Goal: Register for event/course

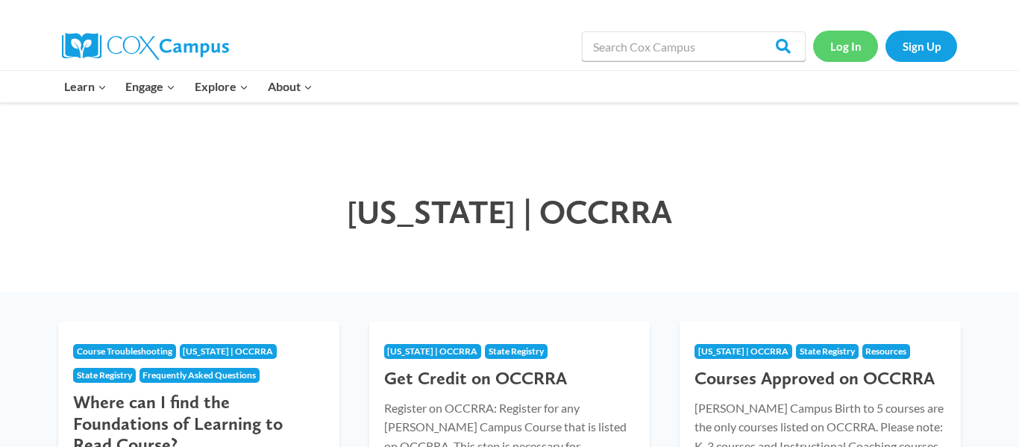
click at [856, 46] on link "Log In" at bounding box center [845, 46] width 65 height 31
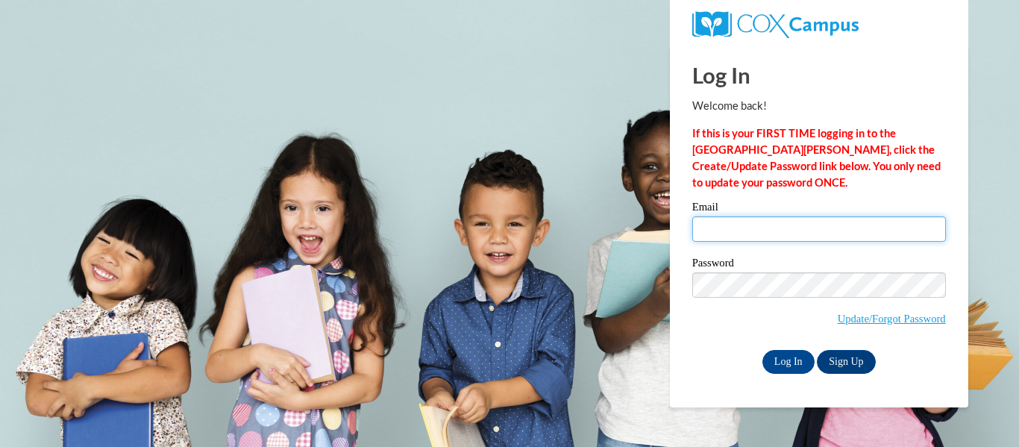
click at [773, 232] on input "Email" at bounding box center [819, 228] width 254 height 25
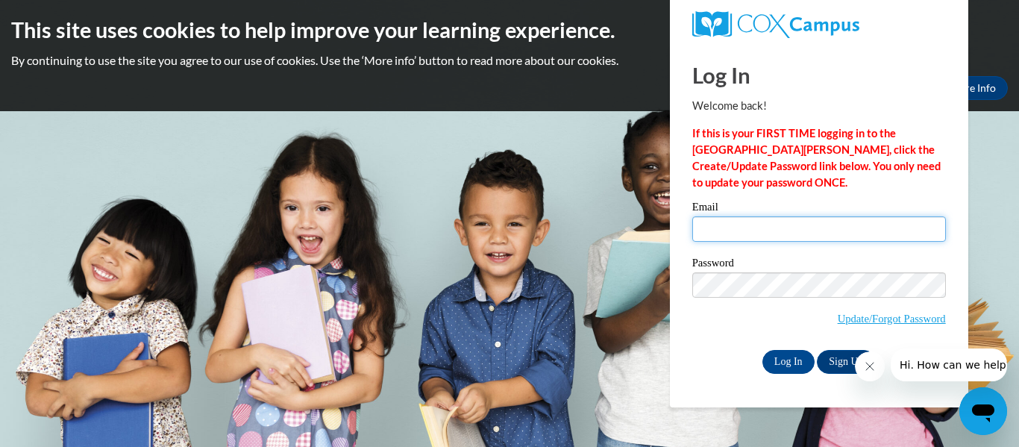
click at [743, 236] on input "Email" at bounding box center [819, 228] width 254 height 25
click at [762, 216] on input "Email" at bounding box center [819, 228] width 254 height 25
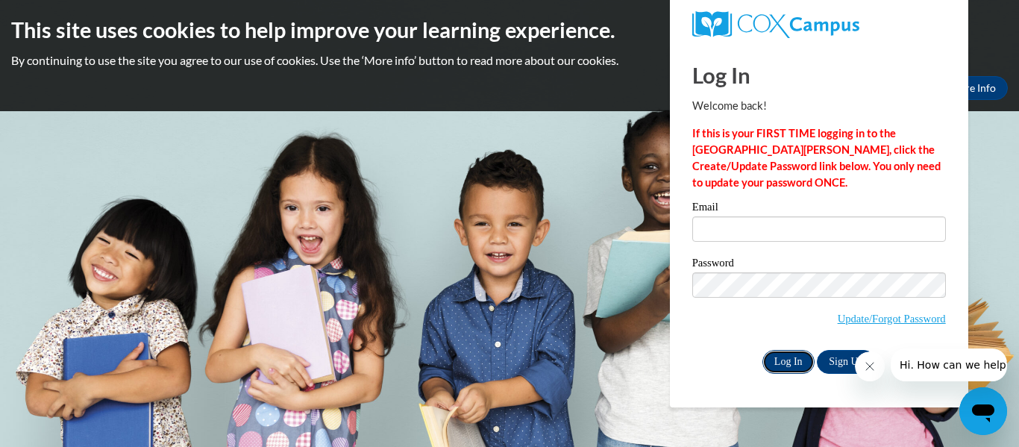
click at [787, 365] on input "Log In" at bounding box center [788, 362] width 52 height 24
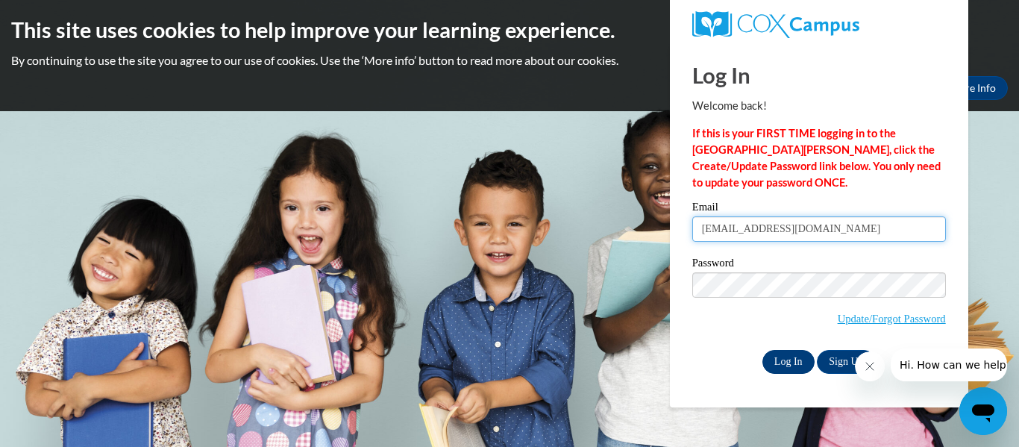
type input "mcmahonj@pcsd.org"
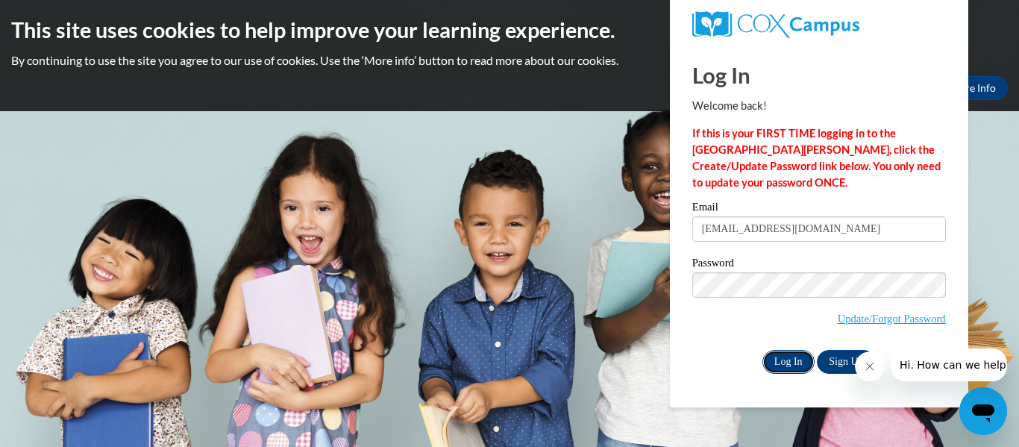
click at [787, 358] on input "Log In" at bounding box center [788, 362] width 52 height 24
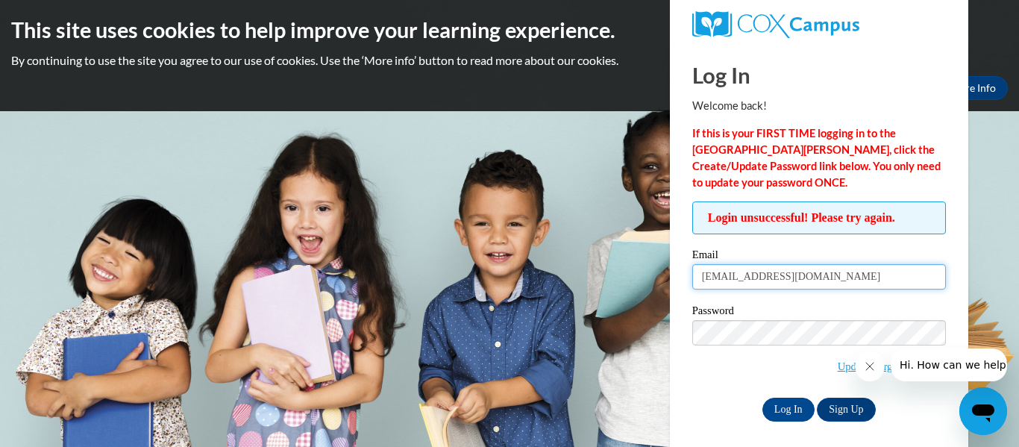
click at [808, 277] on input "[EMAIL_ADDRESS][DOMAIN_NAME]" at bounding box center [819, 276] width 254 height 25
type input "m"
type input "[EMAIL_ADDRESS][DOMAIN_NAME]"
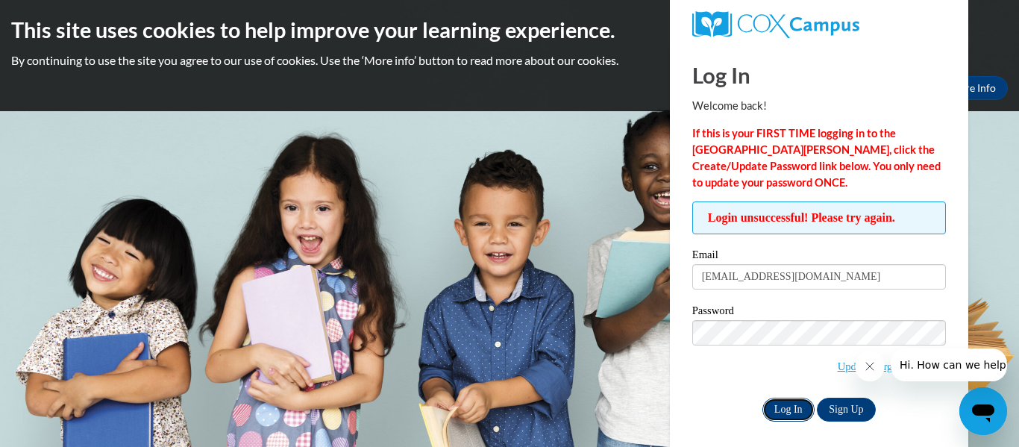
click at [790, 410] on input "Log In" at bounding box center [788, 410] width 52 height 24
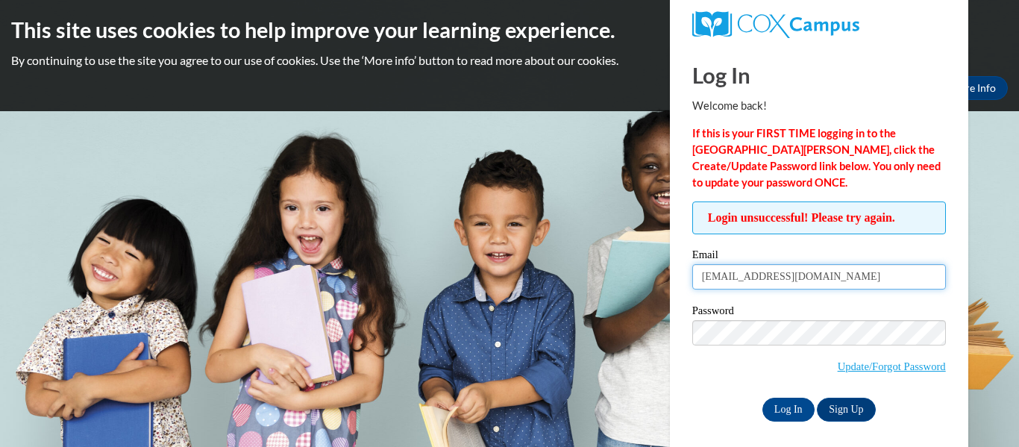
click at [815, 276] on input "[EMAIL_ADDRESS][DOMAIN_NAME]" at bounding box center [819, 276] width 254 height 25
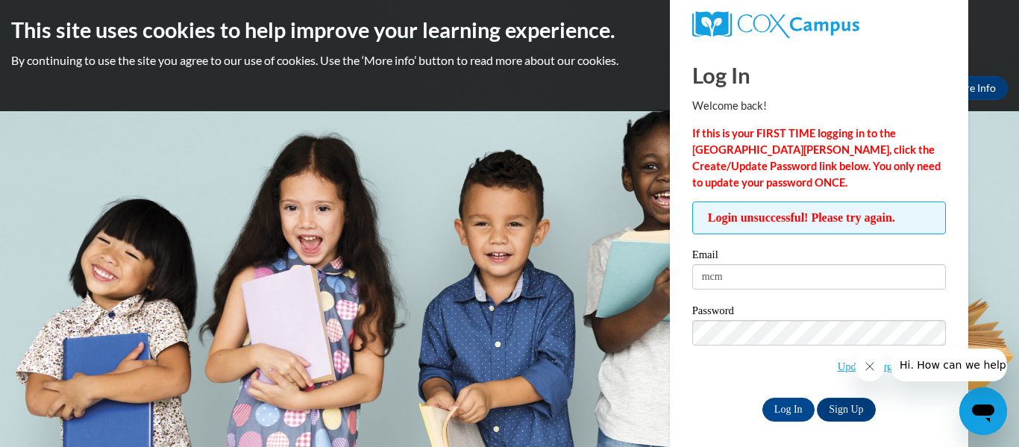
type input "[EMAIL_ADDRESS][DOMAIN_NAME]"
click at [789, 409] on input "Log In" at bounding box center [788, 410] width 52 height 24
click at [624, 178] on body "This site uses cookies to help improve your learning experience. By continuing …" at bounding box center [509, 223] width 1019 height 447
click at [778, 404] on input "Log In" at bounding box center [788, 410] width 52 height 24
click at [798, 414] on input "Log In" at bounding box center [788, 410] width 52 height 24
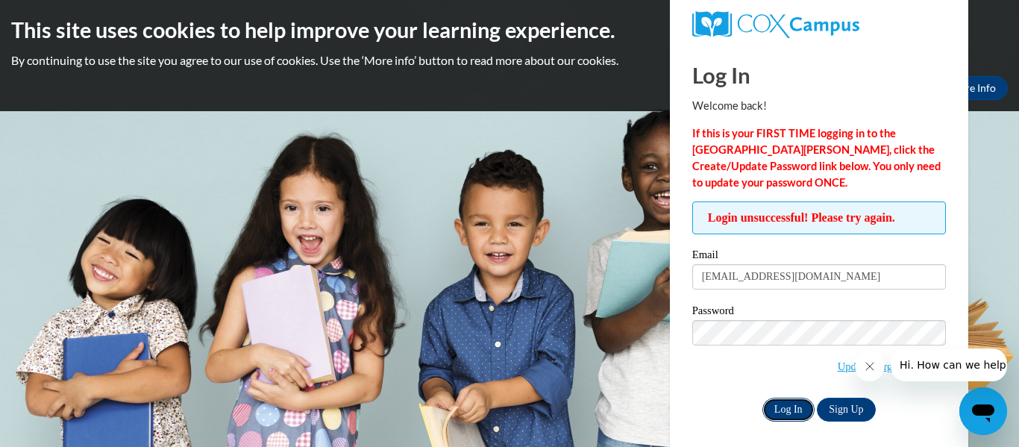
click at [798, 414] on input "Log In" at bounding box center [788, 410] width 52 height 24
click at [766, 357] on span "Update/Forgot Password" at bounding box center [819, 351] width 254 height 62
click at [797, 407] on input "Log In" at bounding box center [788, 410] width 52 height 24
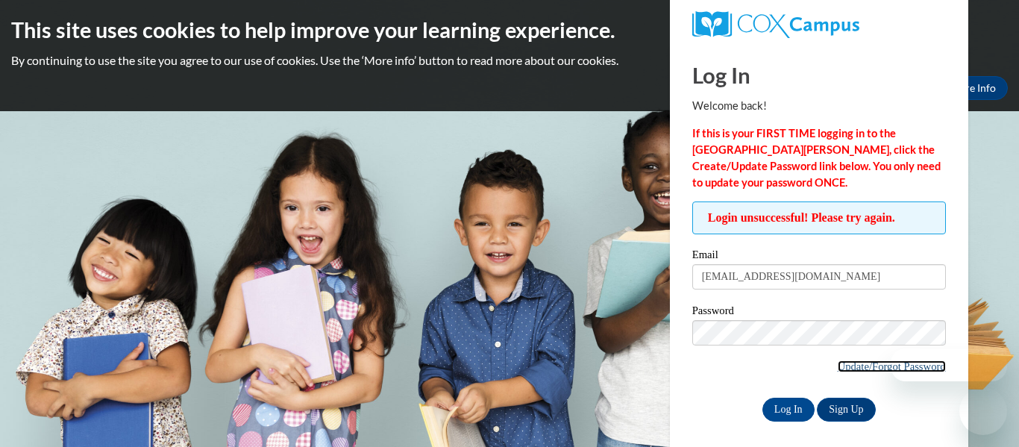
click at [841, 365] on link "Update/Forgot Password" at bounding box center [892, 366] width 108 height 12
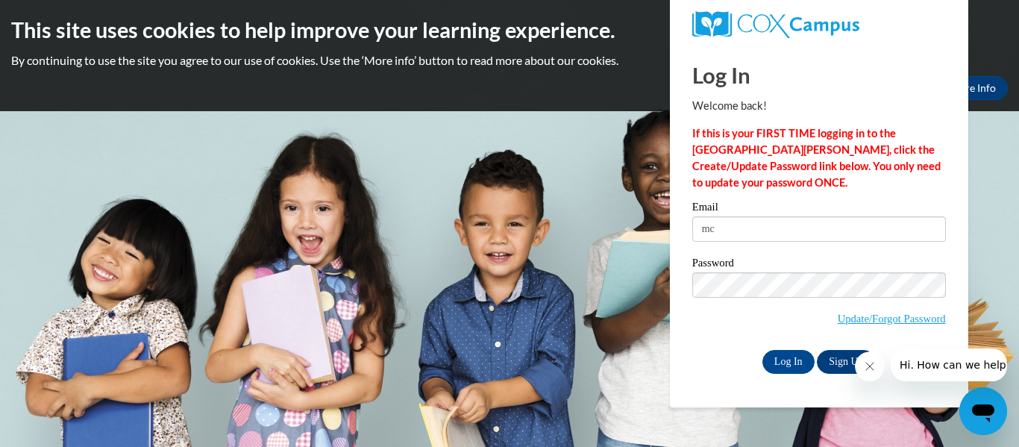
type input "m"
click at [815, 230] on input "jmcmahon@parmacitydchools.com" at bounding box center [819, 228] width 254 height 25
type input "[EMAIL_ADDRESS][DOMAIN_NAME]"
click at [776, 362] on input "Log In" at bounding box center [788, 362] width 52 height 24
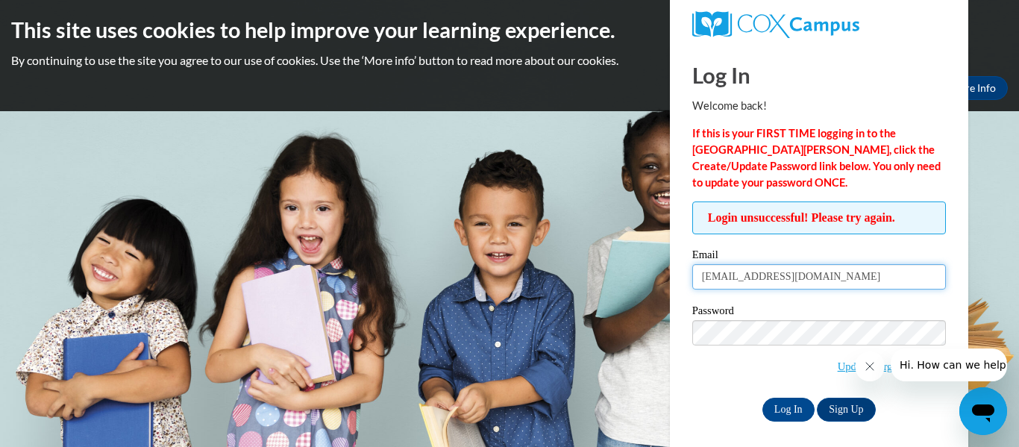
click at [753, 277] on input "[EMAIL_ADDRESS][DOMAIN_NAME]" at bounding box center [819, 276] width 254 height 25
click at [865, 283] on input "[EMAIL_ADDRESS][DOMAIN_NAME]" at bounding box center [819, 276] width 254 height 25
type input "mcmahonj@parmacityschools.org"
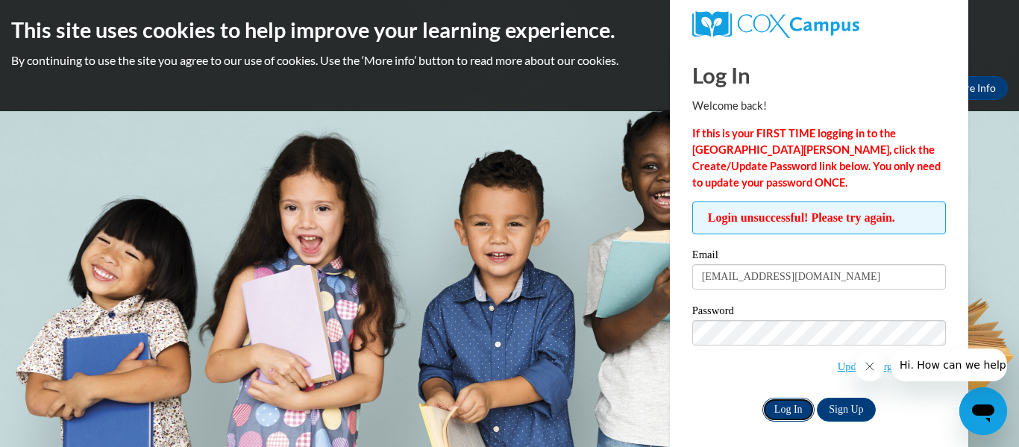
click at [783, 414] on input "Log In" at bounding box center [788, 410] width 52 height 24
click at [732, 389] on div "Password Update/Forgot Password" at bounding box center [819, 349] width 254 height 88
click at [961, 320] on div "Log In Welcome back! If this is your FIRST TIME logging in to the NEW Cox Campu…" at bounding box center [819, 250] width 321 height 410
click at [870, 363] on icon "Close message from company" at bounding box center [870, 366] width 12 height 12
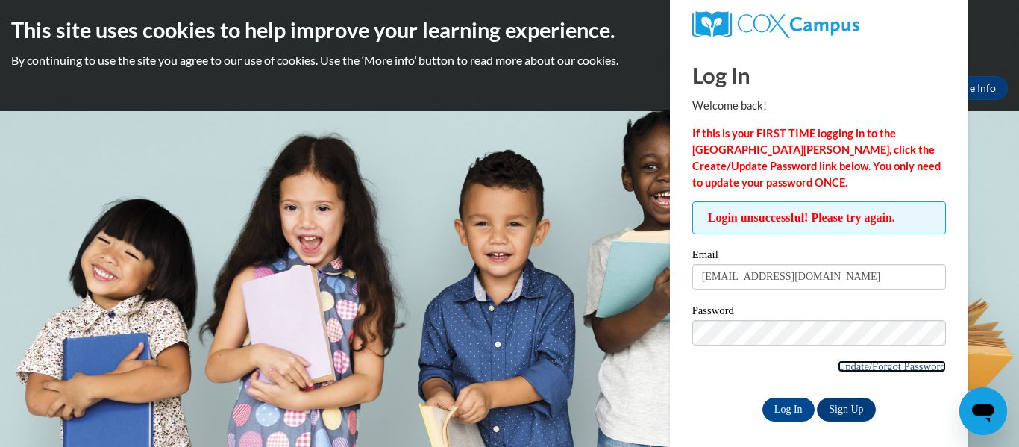
click at [915, 368] on link "Update/Forgot Password" at bounding box center [892, 366] width 108 height 12
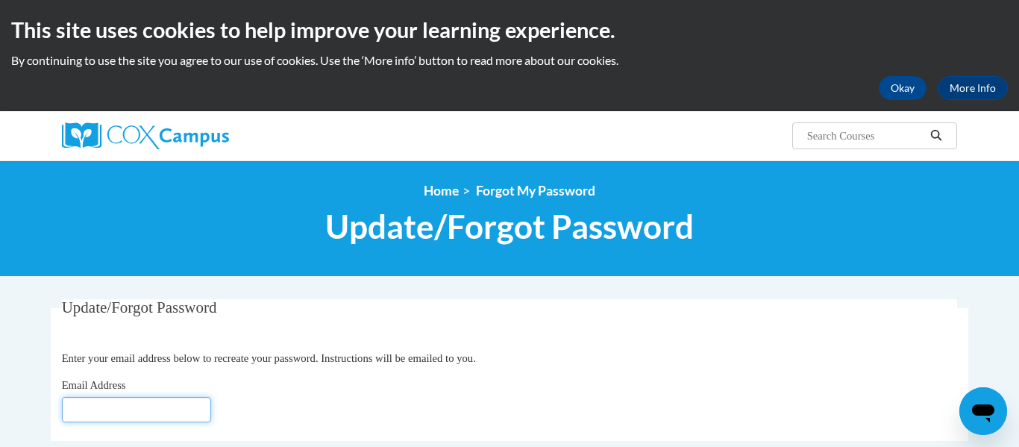
click at [109, 414] on input "Email Address" at bounding box center [136, 409] width 149 height 25
type input "[EMAIL_ADDRESS][DOMAIN_NAME]"
click button "Refresh captcha" at bounding box center [0, 0] width 0 height 0
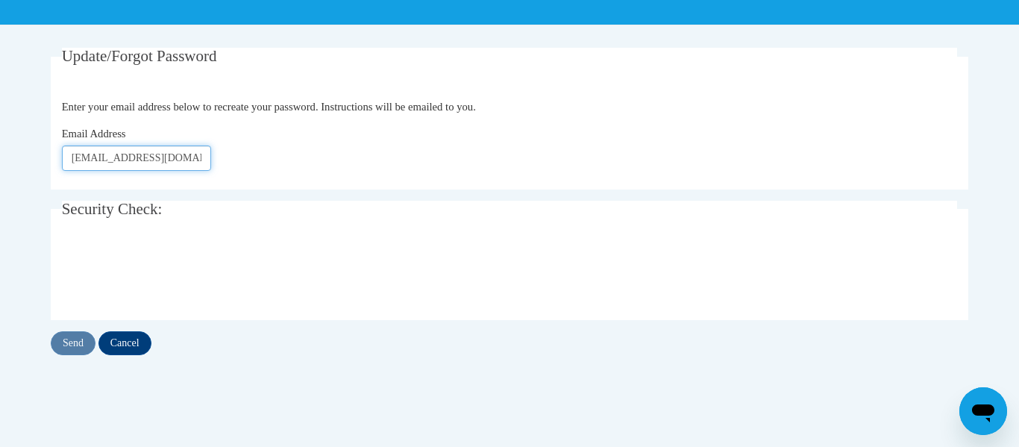
scroll to position [301, 0]
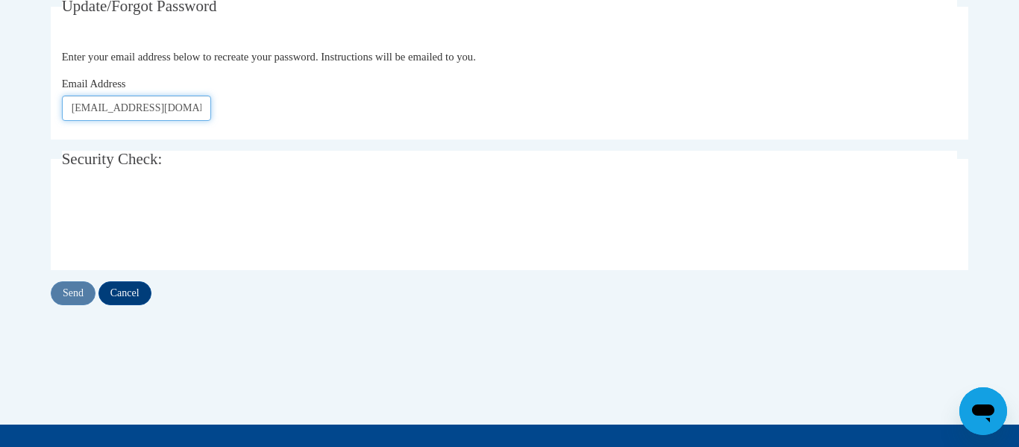
click at [208, 112] on input "[EMAIL_ADDRESS][DOMAIN_NAME]" at bounding box center [136, 107] width 149 height 25
click at [84, 292] on input "Send" at bounding box center [73, 293] width 45 height 24
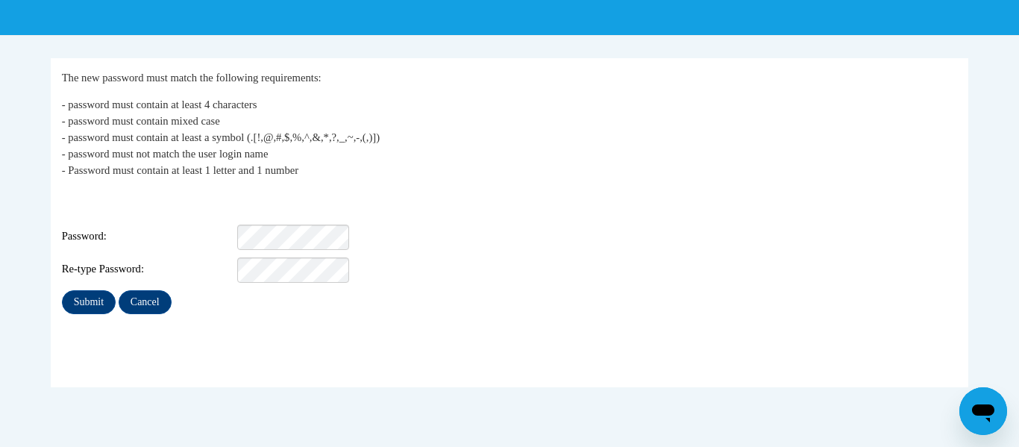
scroll to position [244, 0]
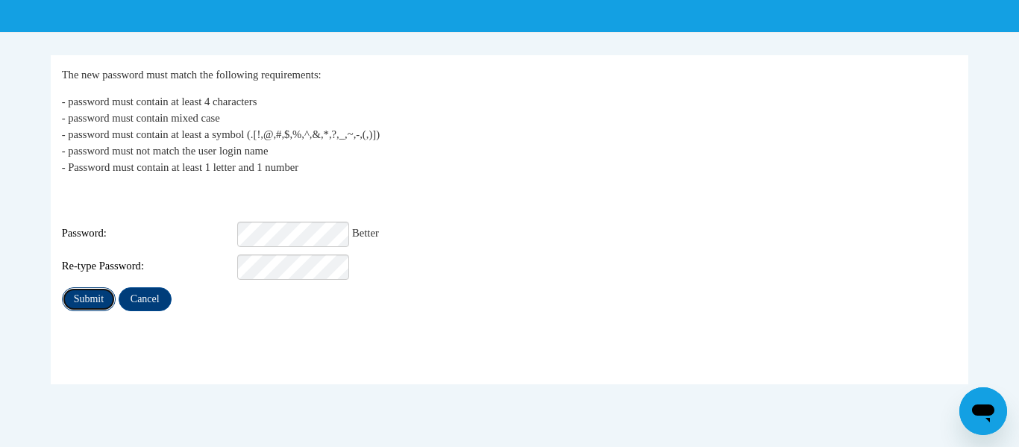
click at [97, 287] on input "Submit" at bounding box center [89, 299] width 54 height 24
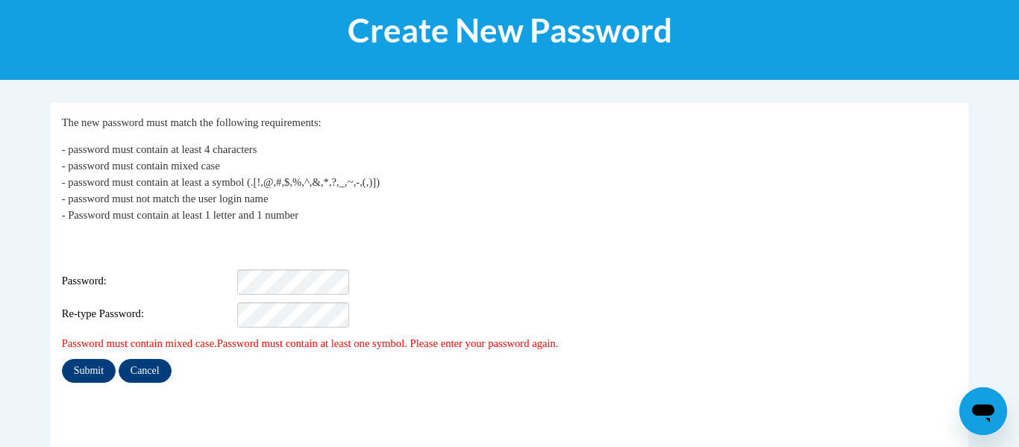
scroll to position [200, 0]
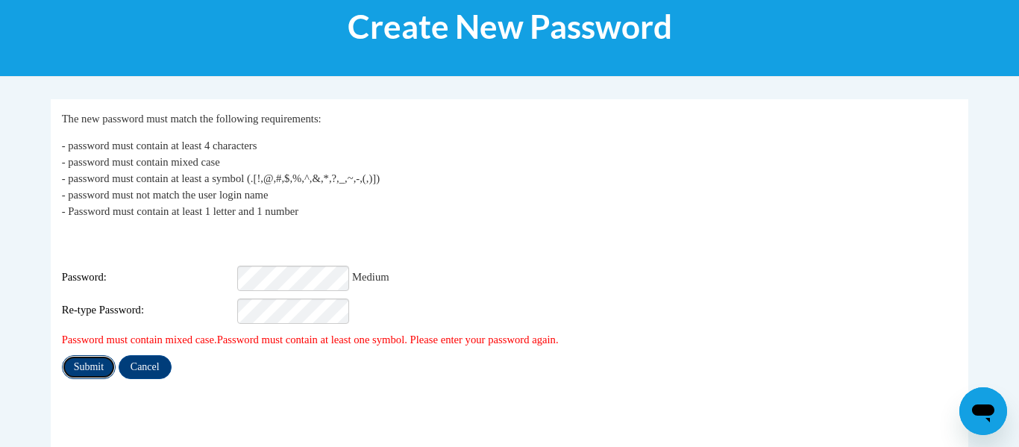
click at [97, 361] on input "Submit" at bounding box center [89, 367] width 54 height 24
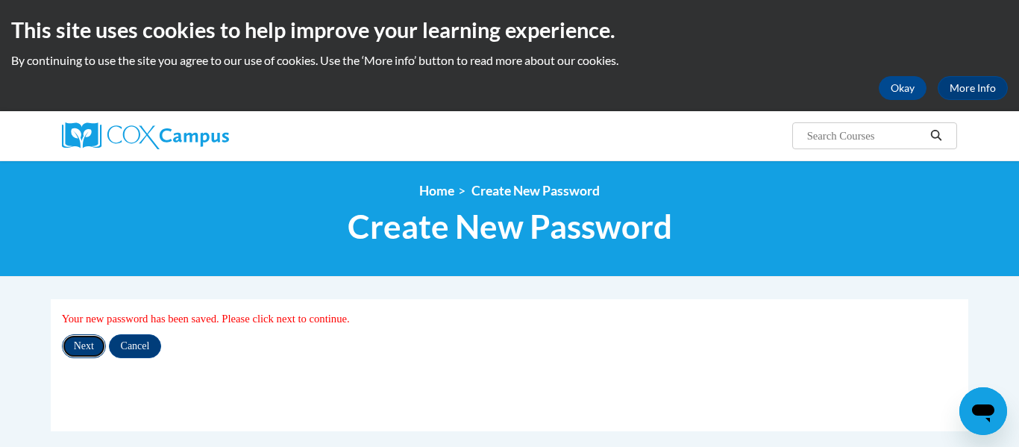
click at [87, 345] on input "Next" at bounding box center [84, 346] width 44 height 24
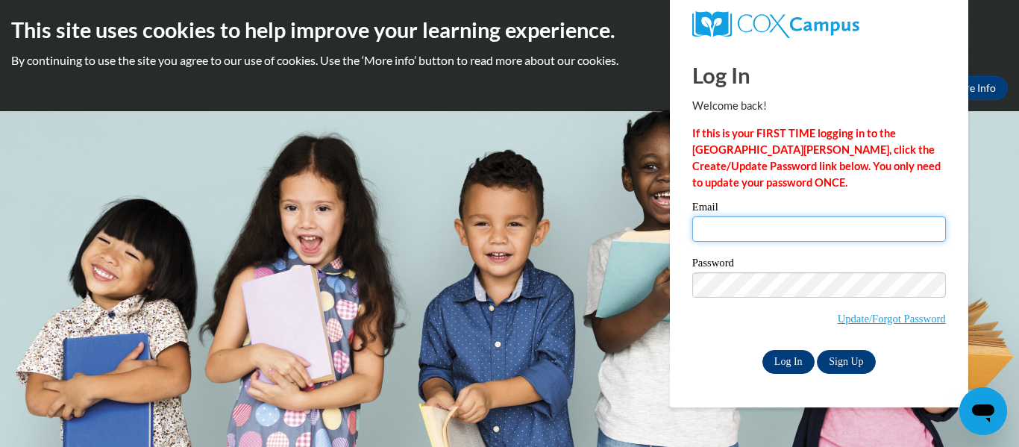
type input "[EMAIL_ADDRESS][DOMAIN_NAME]"
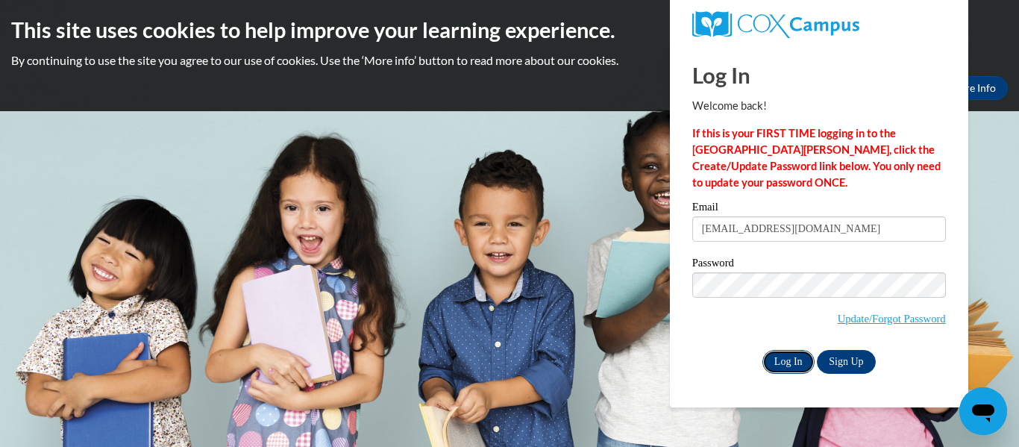
click at [796, 367] on input "Log In" at bounding box center [788, 362] width 52 height 24
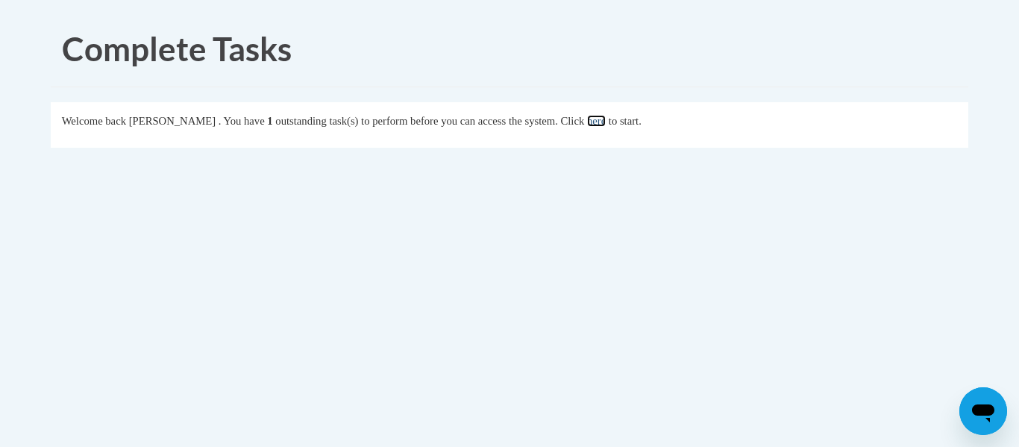
click at [606, 122] on link "here" at bounding box center [596, 121] width 19 height 12
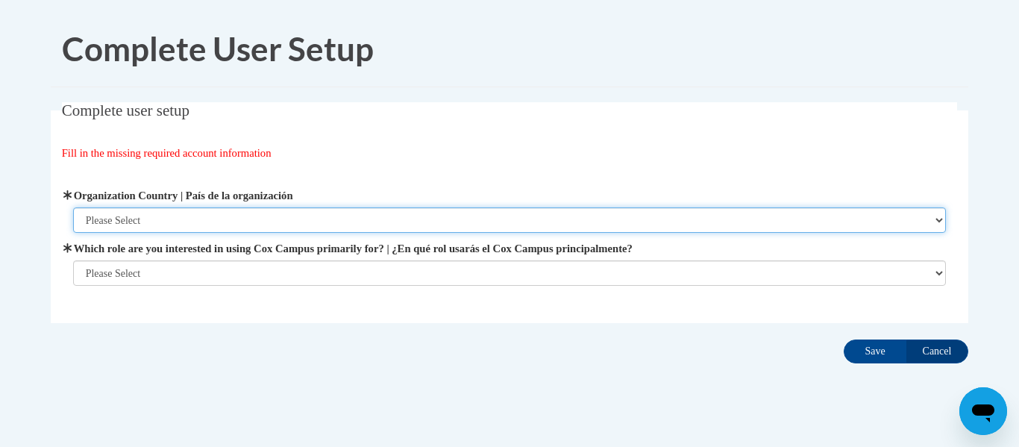
click at [937, 225] on select "Please Select [GEOGRAPHIC_DATA] | [GEOGRAPHIC_DATA] Outside of [GEOGRAPHIC_DATA…" at bounding box center [509, 219] width 873 height 25
click at [73, 207] on select "Please Select [GEOGRAPHIC_DATA] | [GEOGRAPHIC_DATA] Outside of [GEOGRAPHIC_DATA…" at bounding box center [509, 219] width 873 height 25
click at [938, 219] on select "Please Select [GEOGRAPHIC_DATA] | [GEOGRAPHIC_DATA] Outside of [GEOGRAPHIC_DATA…" at bounding box center [509, 219] width 873 height 25
select select "ad49bcad-a171-4b2e-b99c-48b446064914"
click at [73, 207] on select "Please Select United States | Estados Unidos Outside of the United States | Fue…" at bounding box center [509, 219] width 873 height 25
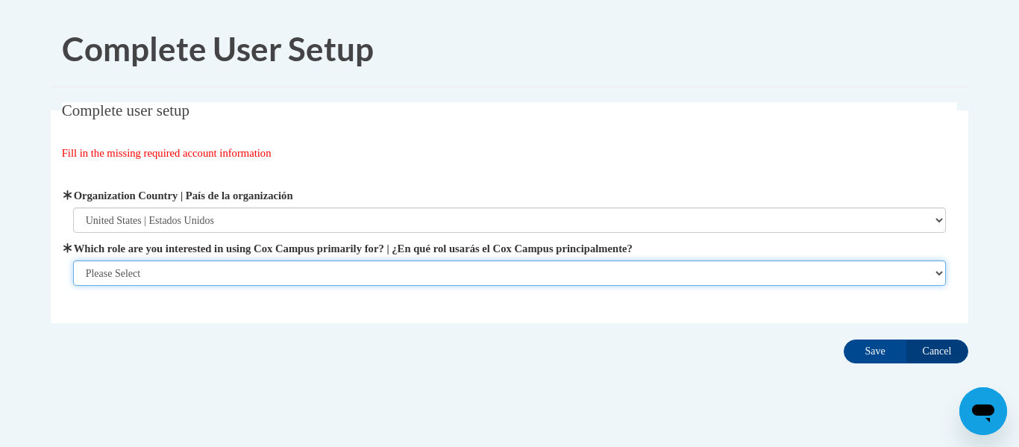
click at [938, 272] on select "Please Select College/University | Colegio/Universidad Community/Nonprofit Part…" at bounding box center [509, 272] width 873 height 25
select select "fbf2d438-af2f-41f8-98f1-81c410e29de3"
click at [73, 260] on select "Please Select College/University | Colegio/Universidad Community/Nonprofit Part…" at bounding box center [509, 272] width 873 height 25
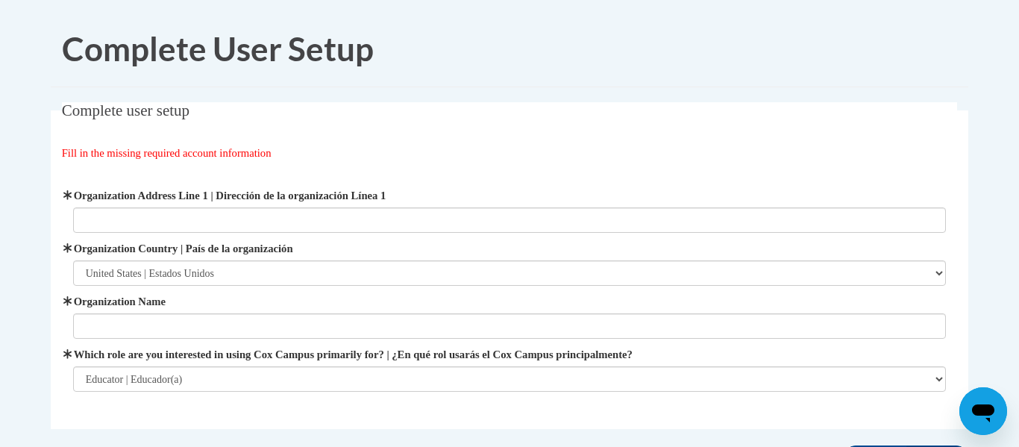
click at [800, 348] on label "Which role are you interested in using Cox Campus primarily for? | ¿En qué rol …" at bounding box center [509, 354] width 873 height 16
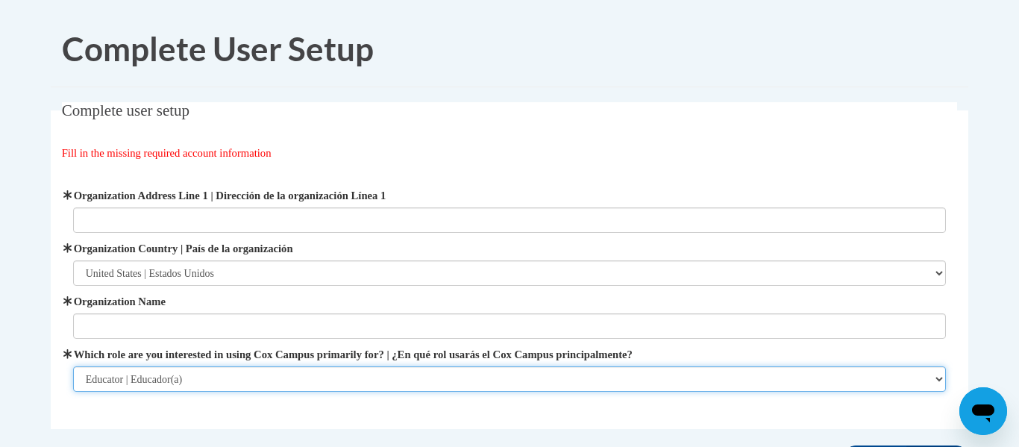
click at [800, 366] on select "Please Select College/University | Colegio/Universidad Community/Nonprofit Part…" at bounding box center [509, 378] width 873 height 25
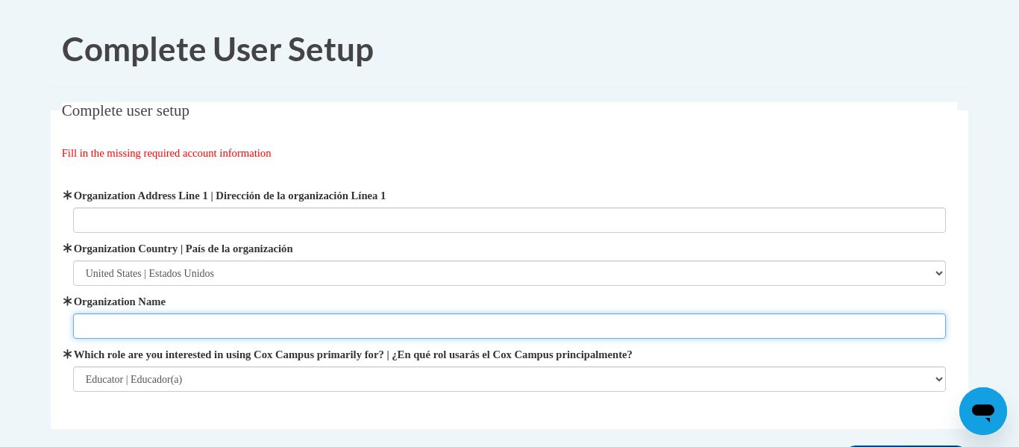
click at [741, 324] on input "Organization Name" at bounding box center [509, 325] width 873 height 25
type input "parma city schools"
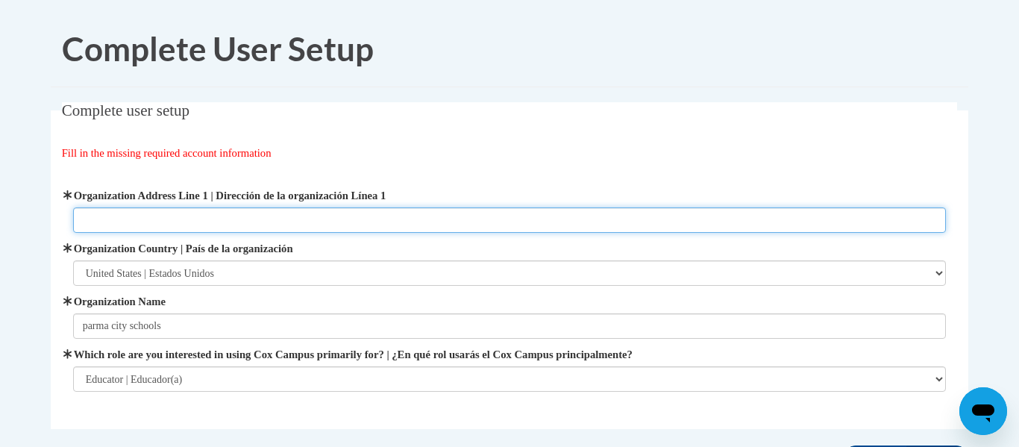
click at [125, 226] on input "Organization Address Line 1 | Dirección de la organización Línea 1" at bounding box center [509, 219] width 873 height 25
type input "8637 Camden Ct"
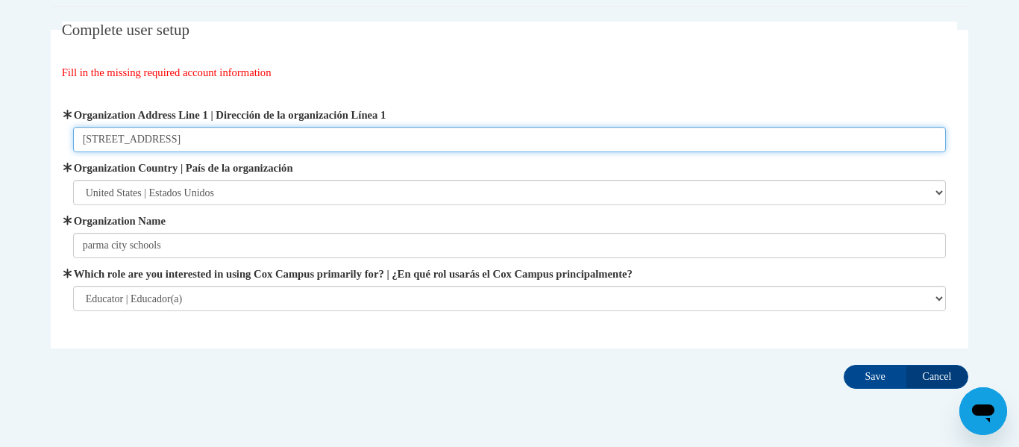
scroll to position [98, 0]
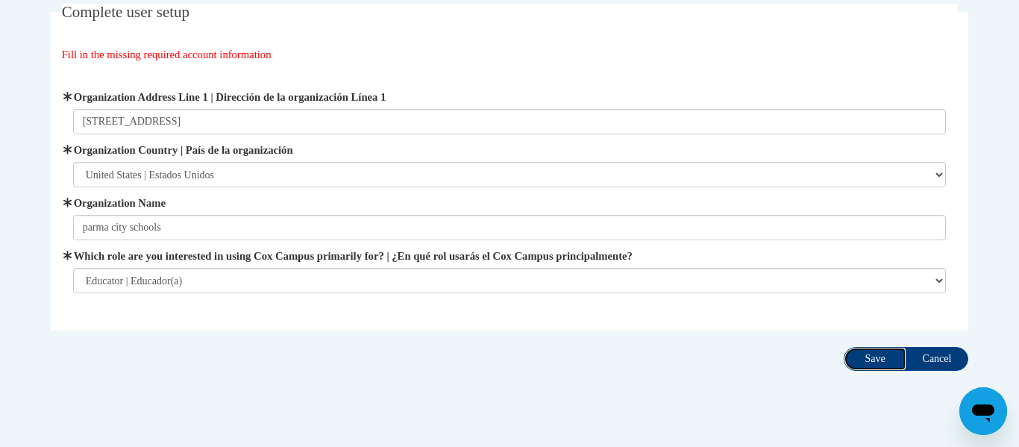
click at [873, 361] on input "Save" at bounding box center [875, 359] width 63 height 24
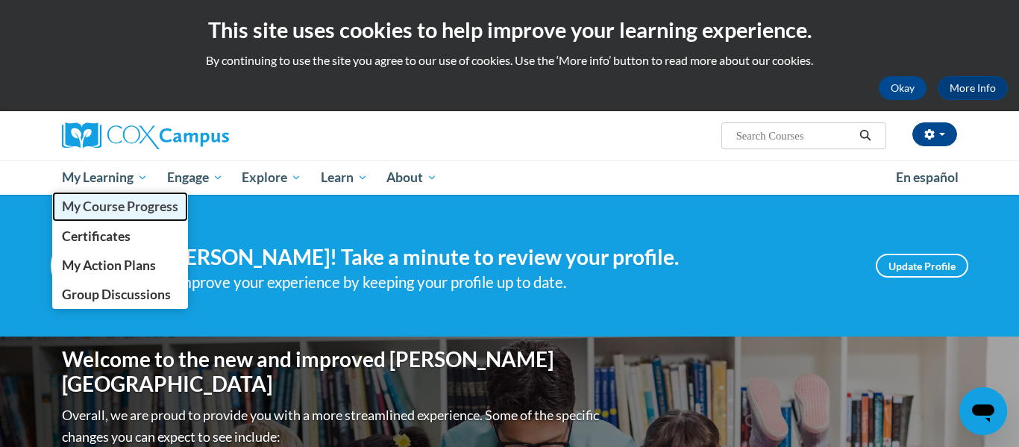
click at [110, 204] on span "My Course Progress" at bounding box center [120, 206] width 116 height 16
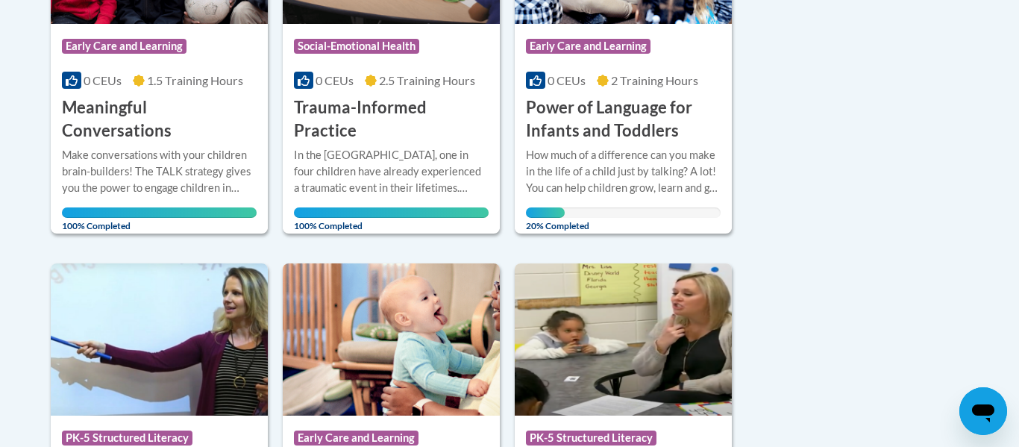
scroll to position [895, 0]
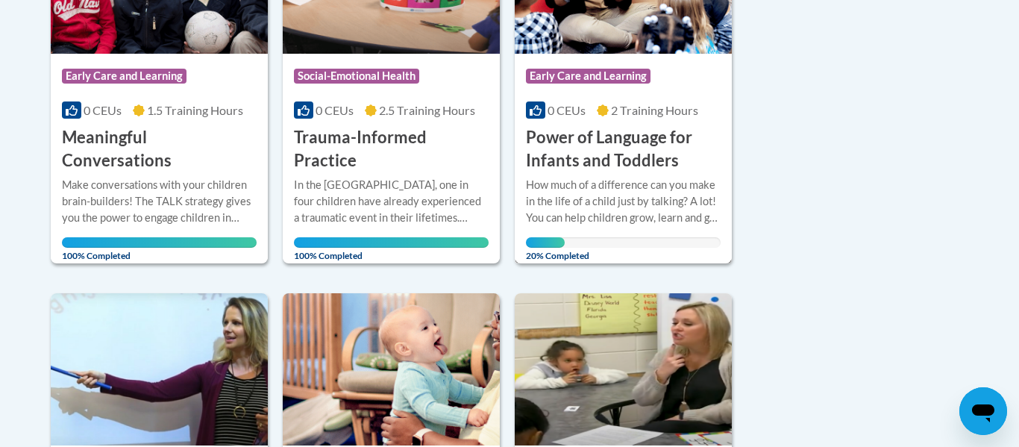
click at [634, 165] on h3 "Power of Language for Infants and Toddlers" at bounding box center [623, 149] width 195 height 46
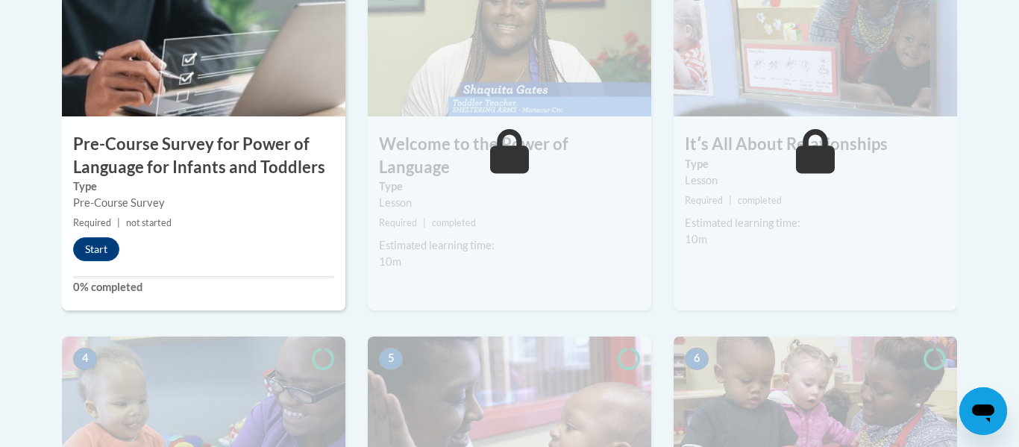
scroll to position [537, 0]
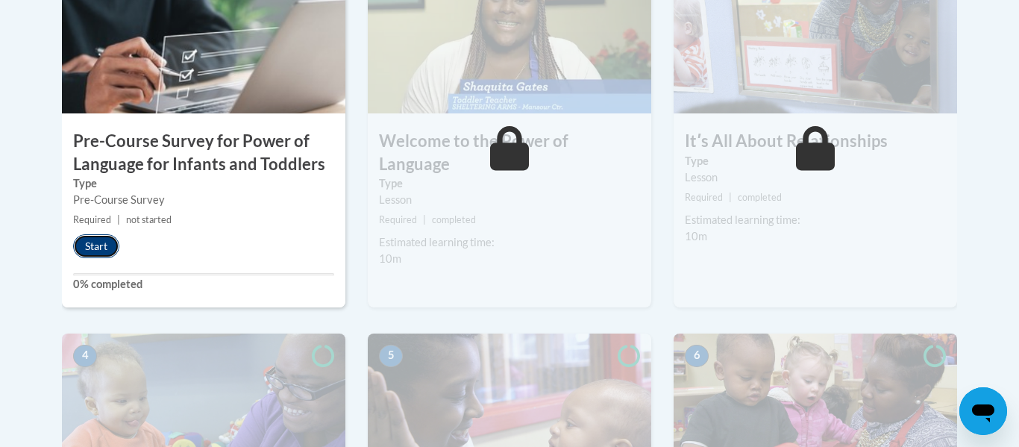
click at [101, 249] on button "Start" at bounding box center [96, 246] width 46 height 24
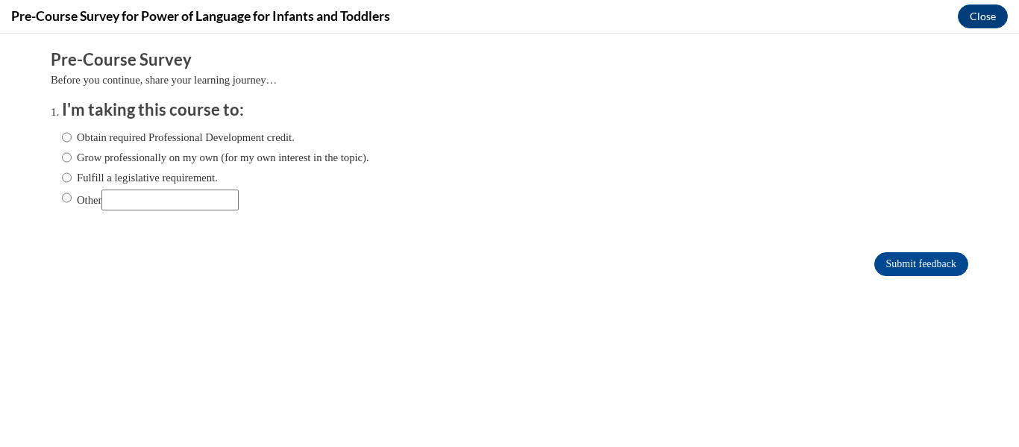
scroll to position [0, 0]
click at [66, 136] on input "Obtain required Professional Development credit." at bounding box center [67, 137] width 10 height 16
radio input "true"
click at [914, 261] on input "Submit feedback" at bounding box center [921, 264] width 94 height 24
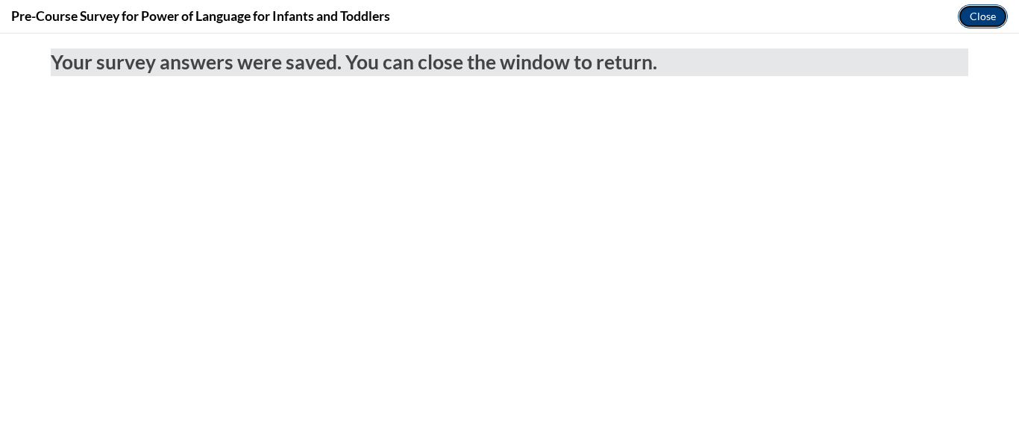
click at [980, 16] on button "Close" at bounding box center [983, 16] width 50 height 24
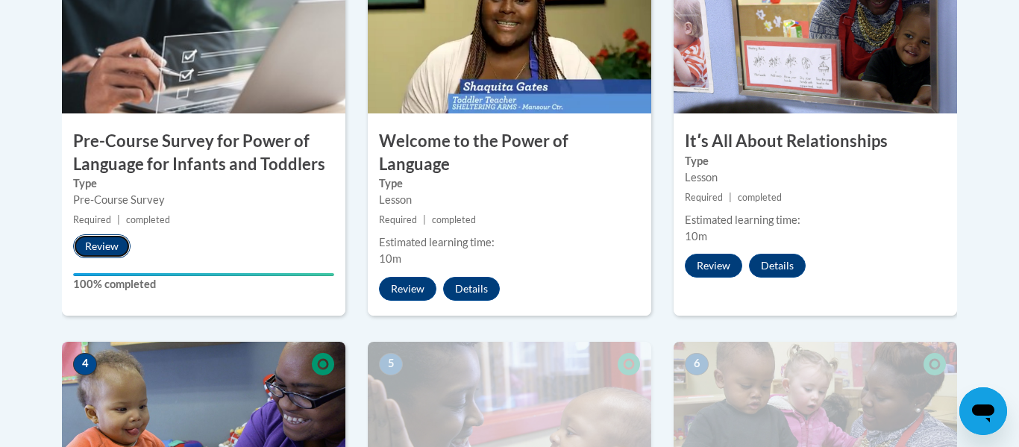
click at [99, 251] on button "Review" at bounding box center [101, 246] width 57 height 24
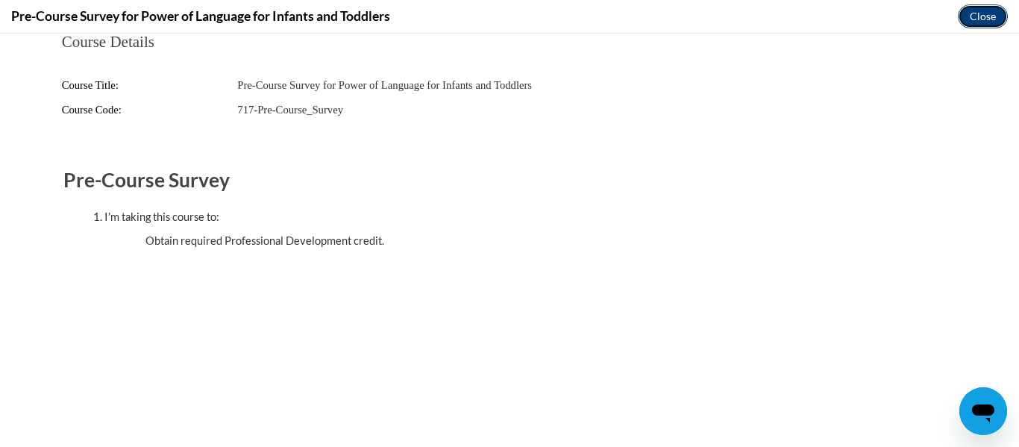
click at [983, 16] on button "Close" at bounding box center [983, 16] width 50 height 24
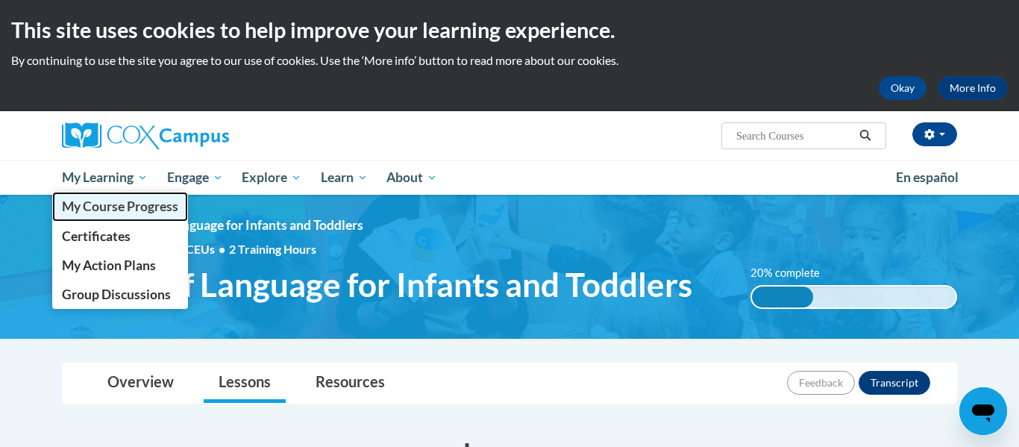
click at [128, 208] on span "My Course Progress" at bounding box center [120, 206] width 116 height 16
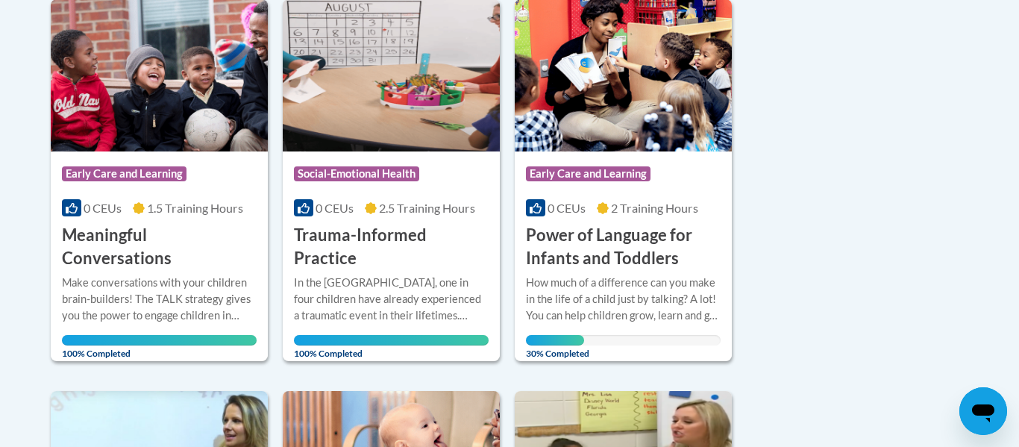
scroll to position [803, 0]
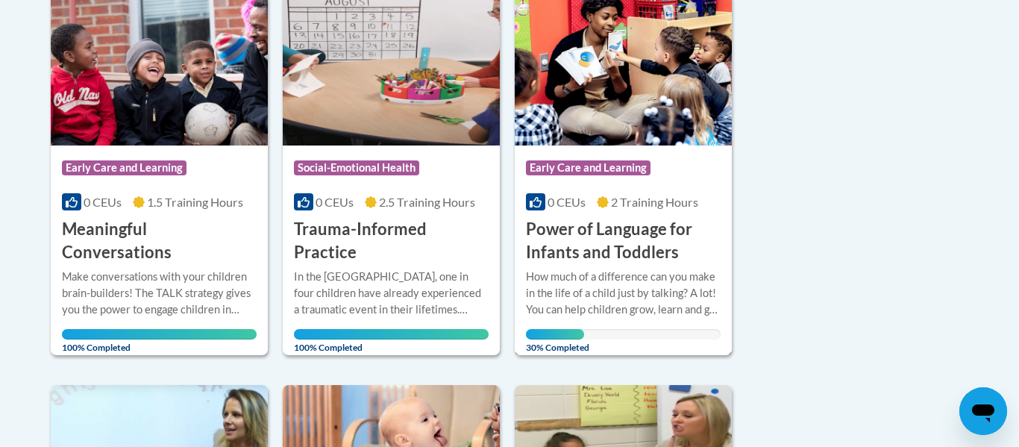
click at [609, 264] on h3 "Power of Language for Infants and Toddlers" at bounding box center [623, 241] width 195 height 46
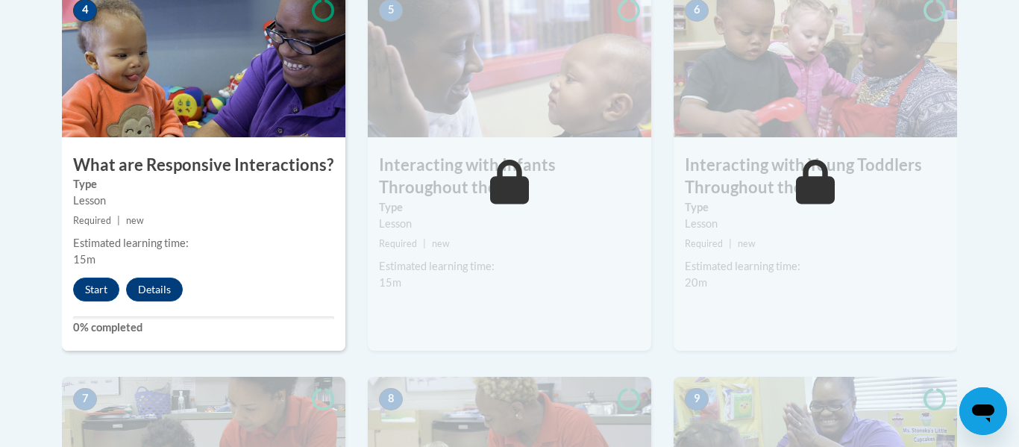
scroll to position [921, 0]
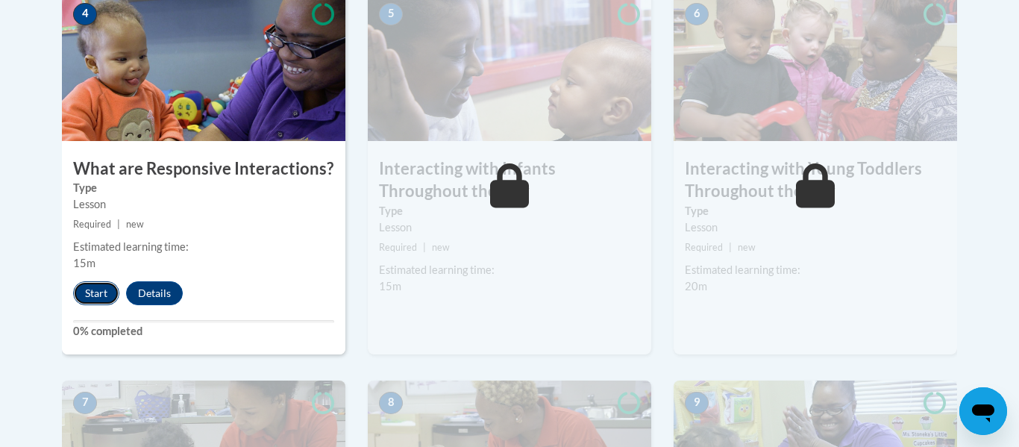
click at [104, 281] on button "Start" at bounding box center [96, 293] width 46 height 24
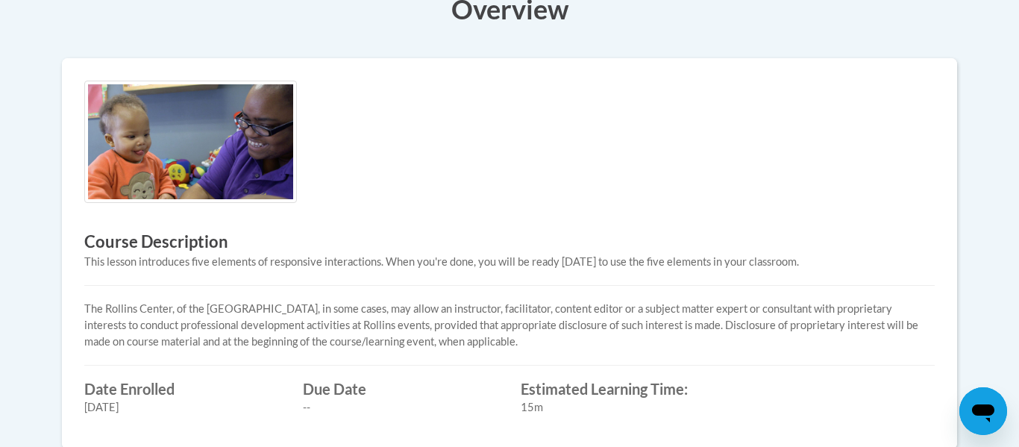
scroll to position [417, 0]
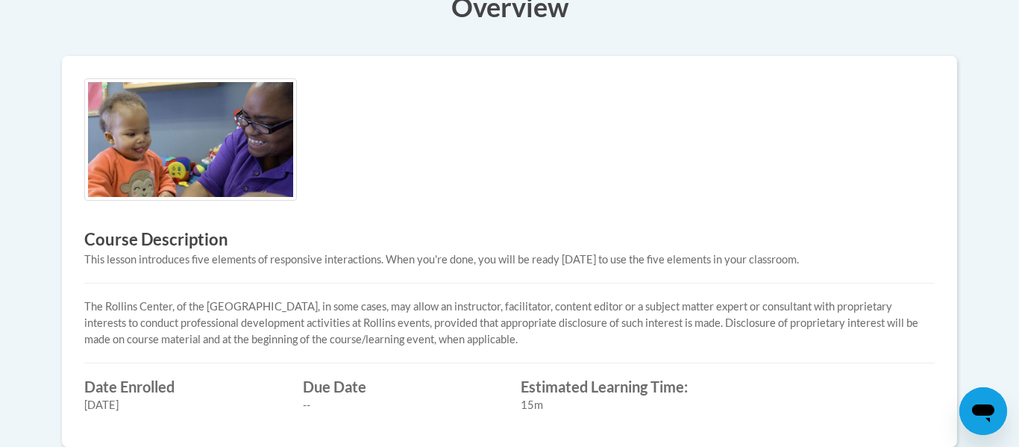
click at [1007, 186] on body "This site uses cookies to help improve your learning experience. By continuing …" at bounding box center [509, 204] width 1019 height 1243
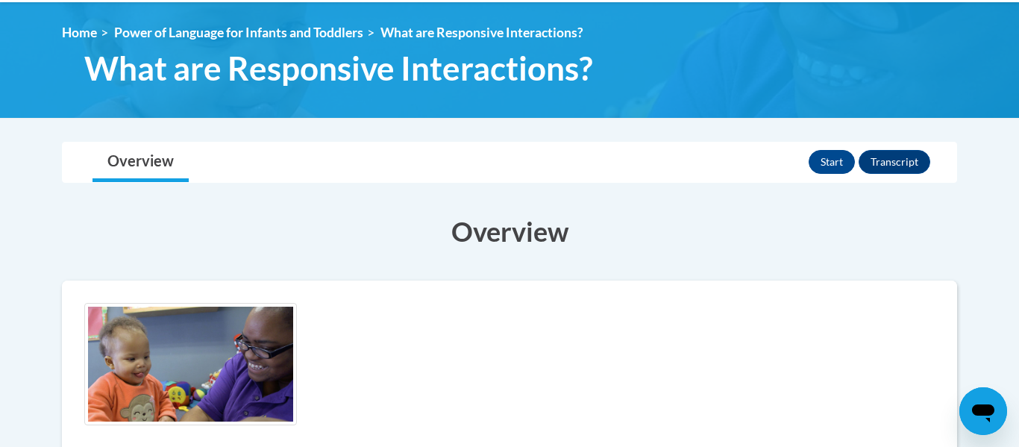
scroll to position [196, 0]
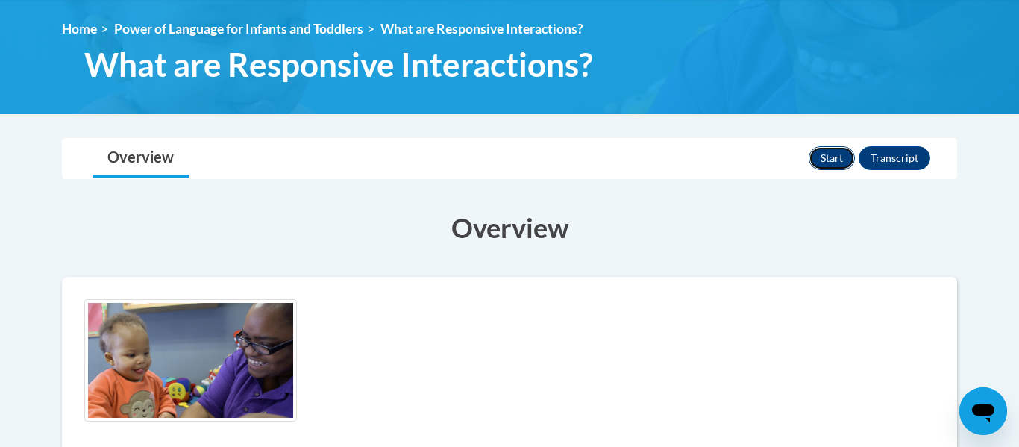
click at [826, 157] on button "Start" at bounding box center [832, 158] width 46 height 24
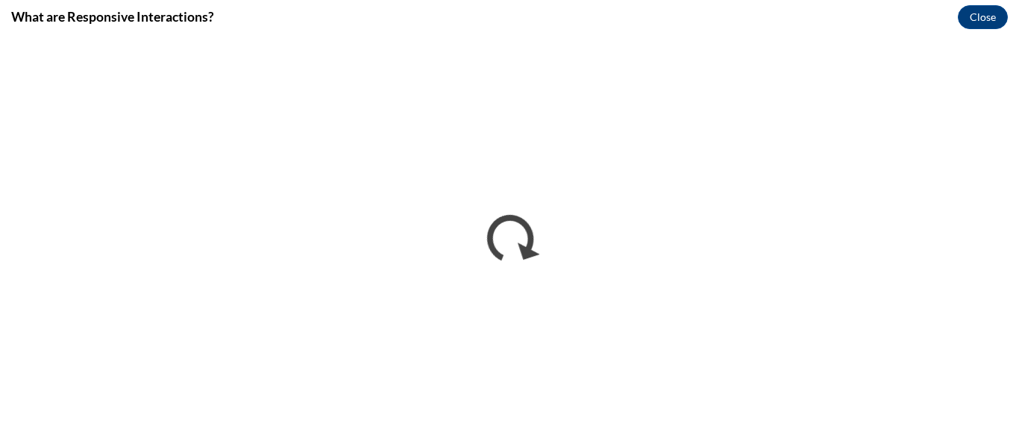
scroll to position [0, 0]
